Goal: Information Seeking & Learning: Learn about a topic

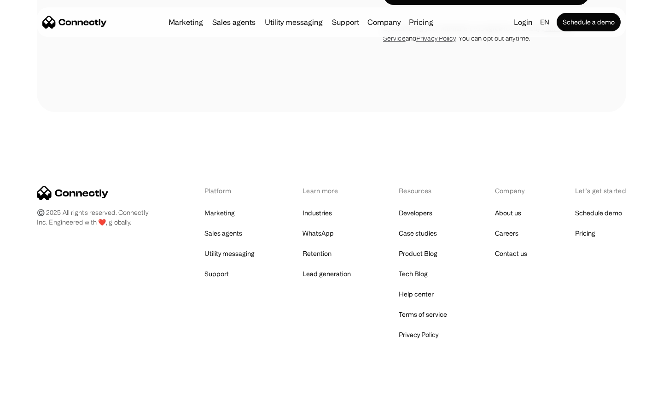
scroll to position [789, 0]
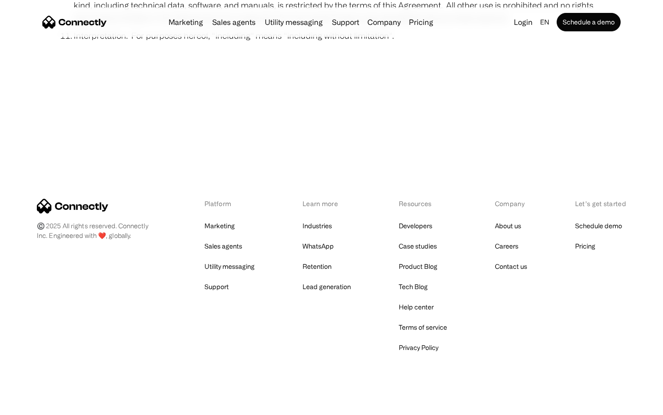
scroll to position [3384, 0]
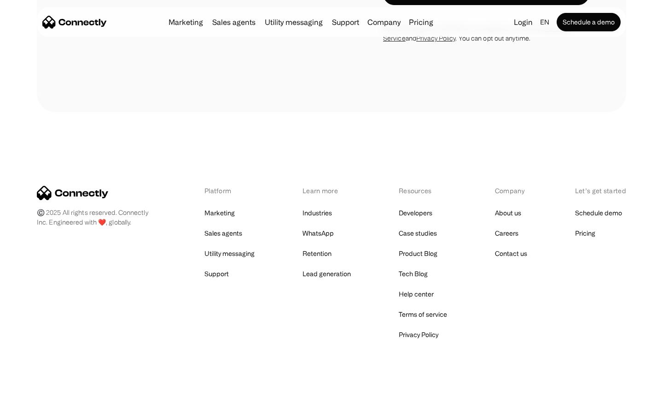
scroll to position [1771, 0]
